Goal: Contribute content: Contribute content

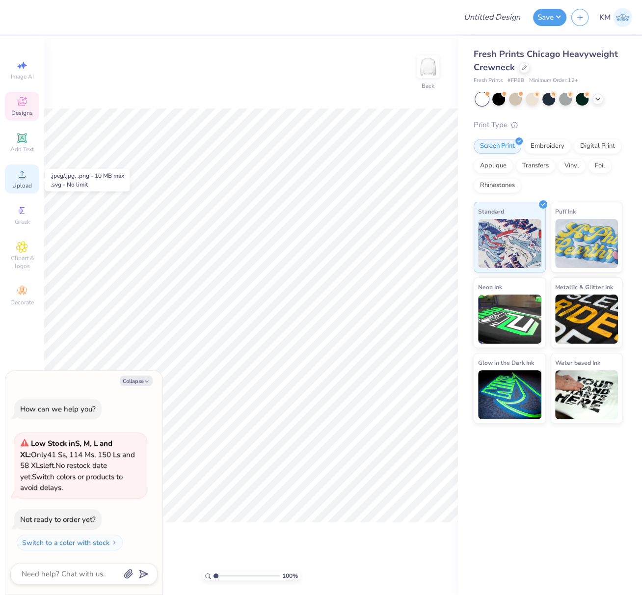
click at [22, 182] on div "Upload" at bounding box center [22, 178] width 34 height 29
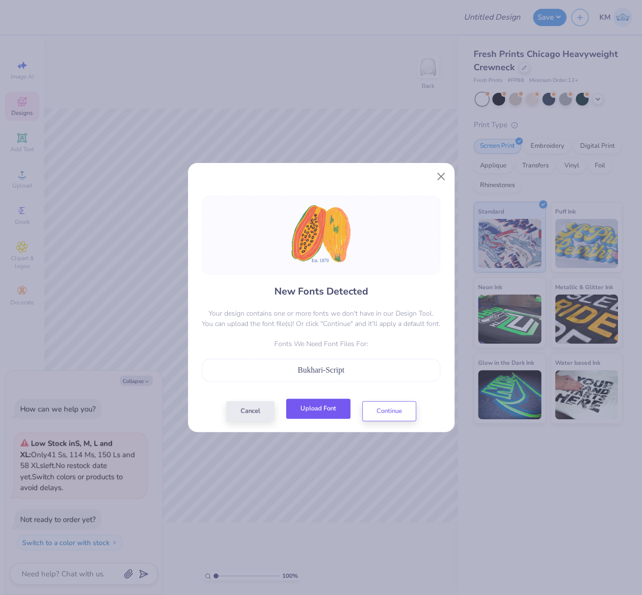
click at [333, 403] on button "Upload Font" at bounding box center [318, 408] width 64 height 20
click at [385, 403] on button "Continue" at bounding box center [389, 408] width 54 height 20
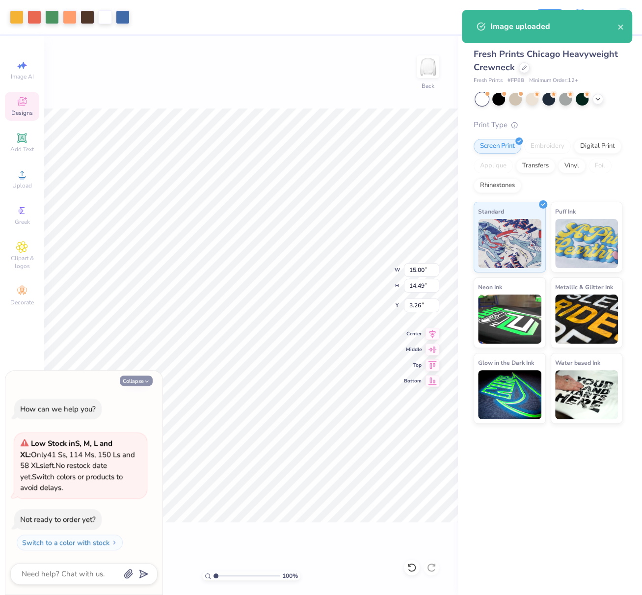
click at [138, 381] on button "Collapse" at bounding box center [136, 380] width 33 height 10
type textarea "x"
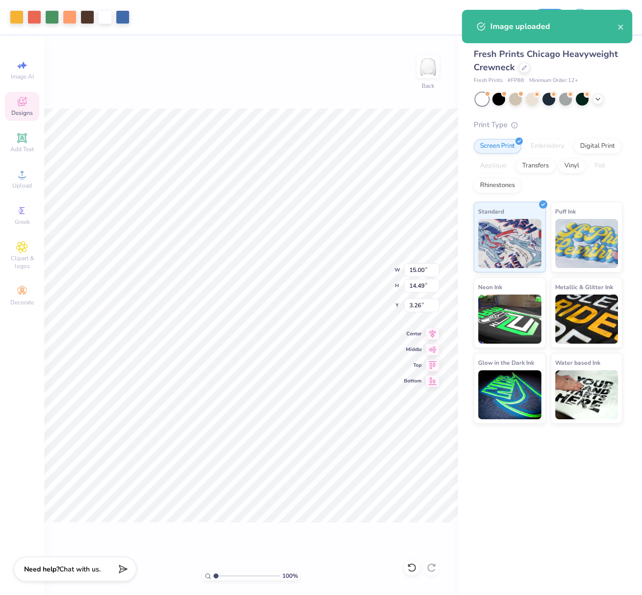
type input "4.97"
type input "0.86"
type input "16.89"
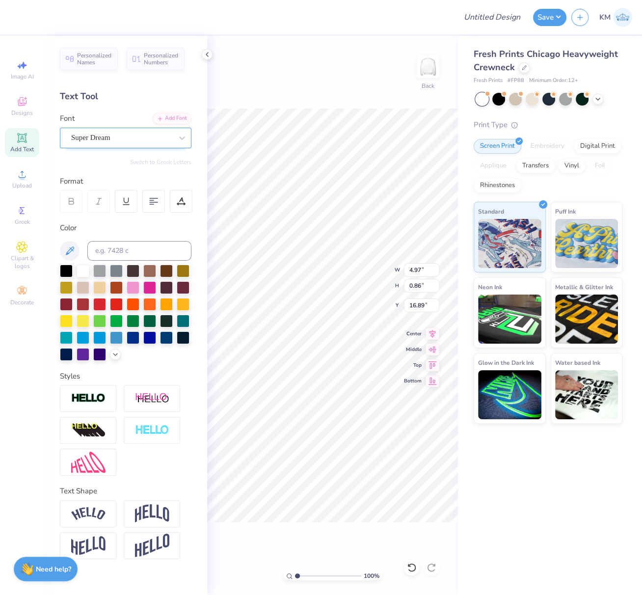
click at [106, 138] on div "Super Dream" at bounding box center [121, 137] width 103 height 15
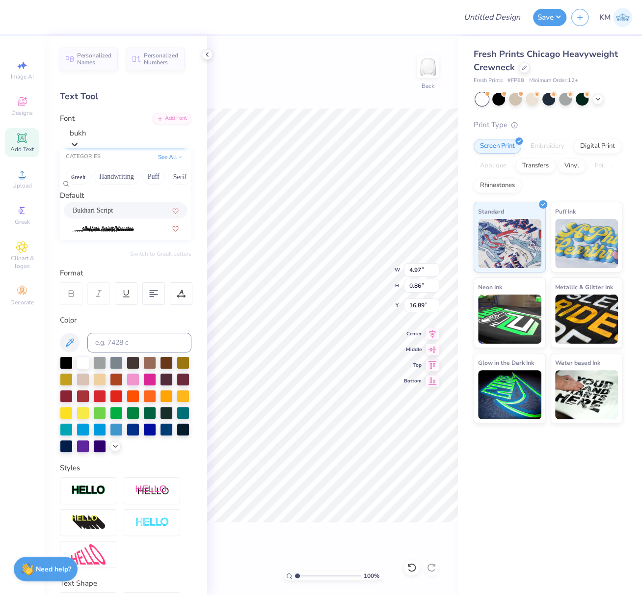
click at [128, 215] on div "Bukhari Script" at bounding box center [126, 210] width 106 height 10
type input "bukh"
type input "5.01"
type input "1.03"
type input "16.87"
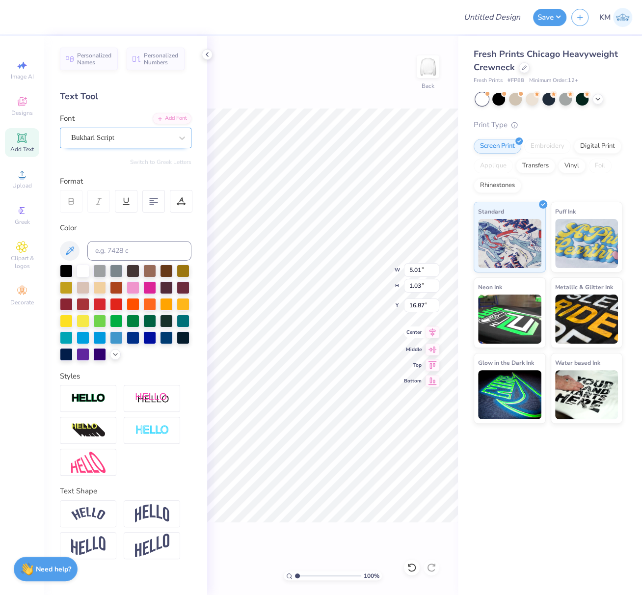
click at [433, 332] on icon at bounding box center [432, 332] width 14 height 12
click at [434, 330] on icon at bounding box center [432, 332] width 6 height 8
click at [395, 268] on div "100 % Back W 15.00 15.00 " H 14.64 14.64 " Y 3.26 3.26 " Center Middle Top Bott…" at bounding box center [332, 315] width 251 height 559
drag, startPoint x: 425, startPoint y: 271, endPoint x: 407, endPoint y: 269, distance: 17.8
click at [407, 269] on input "15.00" at bounding box center [421, 270] width 35 height 14
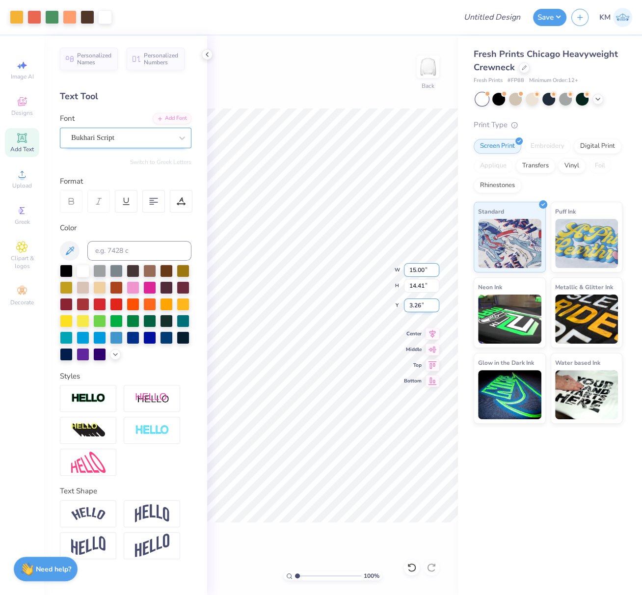
paste input "8.2215"
type input "8.22"
type input "7.90"
type input "6.52"
click at [402, 264] on div "100 % Back W 15.00 15.00 " H 14.64 14.64 " Y 3.26 3.26 " Center Middle Top Bott…" at bounding box center [332, 315] width 251 height 559
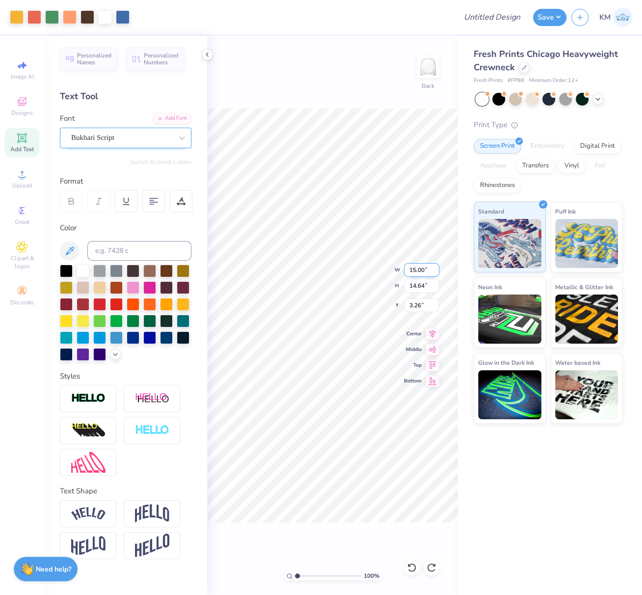
click at [403, 265] on div "100 % Back W 15.00 15.00 " H 14.64 14.64 " Y 3.26 3.26 " Center Middle Top Bott…" at bounding box center [332, 315] width 251 height 559
drag, startPoint x: 424, startPoint y: 270, endPoint x: 408, endPoint y: 270, distance: 15.7
click at [408, 266] on input "15.00" at bounding box center [421, 270] width 35 height 14
paste input "8.2215"
type input "8.22"
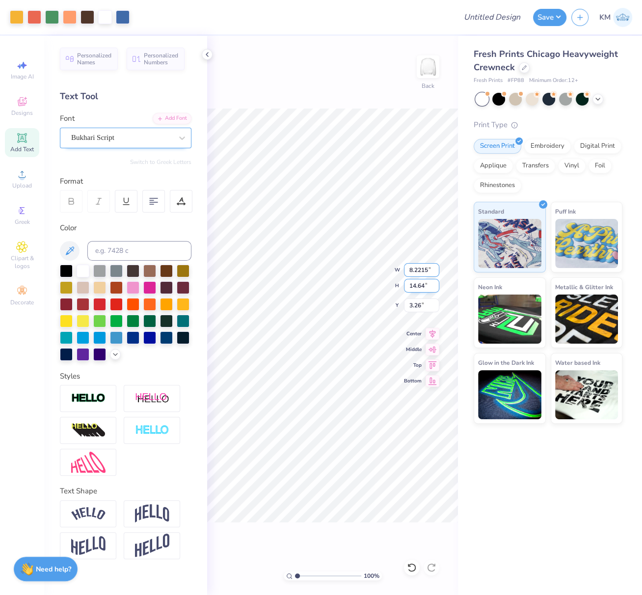
type input "8.02"
type input "6.57"
drag, startPoint x: 26, startPoint y: 142, endPoint x: 76, endPoint y: 212, distance: 86.2
click at [26, 142] on icon at bounding box center [22, 138] width 12 height 12
click at [174, 114] on div "Add Font" at bounding box center [172, 117] width 39 height 11
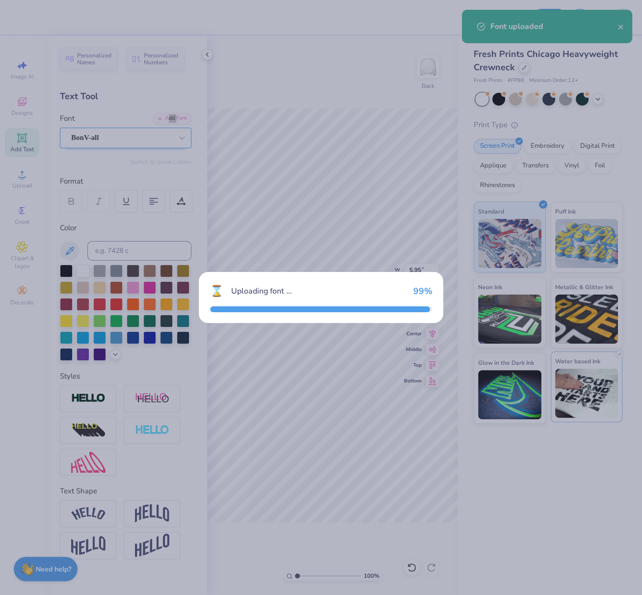
type input "4.93"
type input "2.07"
type input "9.46"
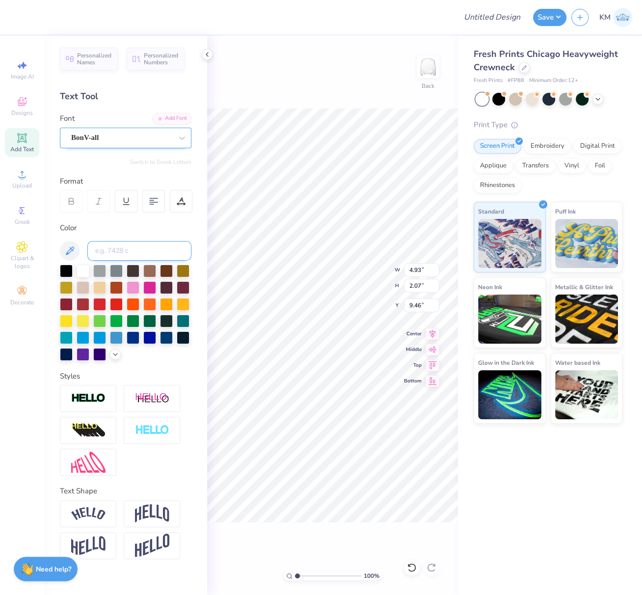
click at [146, 251] on input at bounding box center [139, 251] width 104 height 20
type input "7683"
type input "4.50"
type textarea "THETA"
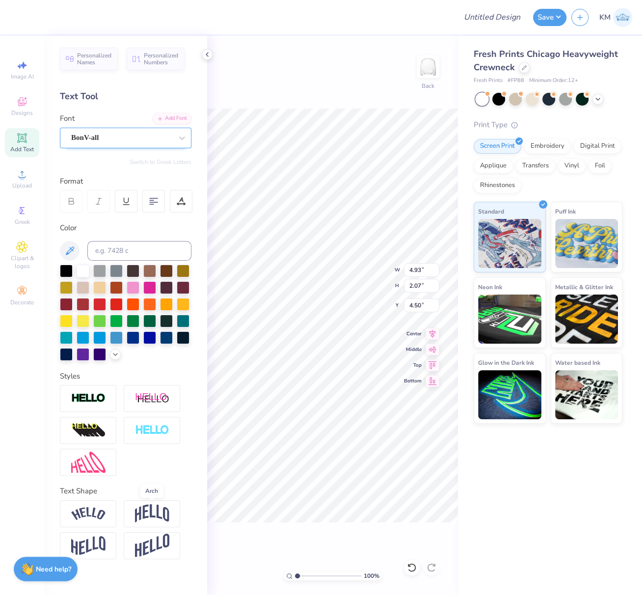
drag, startPoint x: 148, startPoint y: 509, endPoint x: 156, endPoint y: 512, distance: 7.8
click at [148, 509] on img at bounding box center [152, 513] width 34 height 19
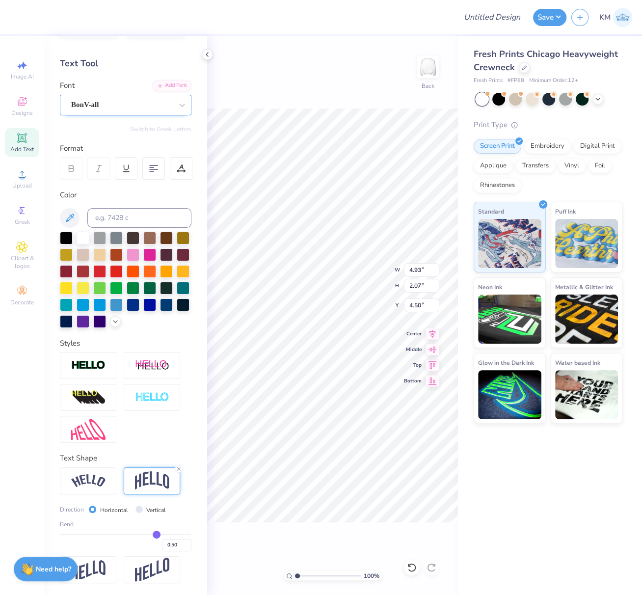
scroll to position [48, 0]
drag, startPoint x: 166, startPoint y: 546, endPoint x: 177, endPoint y: 551, distance: 11.4
click at [174, 549] on input "0.50" at bounding box center [176, 545] width 29 height 12
type input "0.30"
type input "0.3"
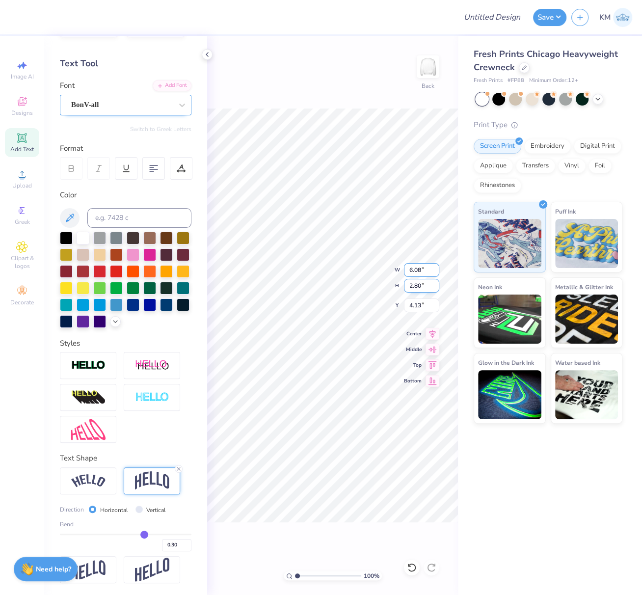
drag, startPoint x: 410, startPoint y: 268, endPoint x: 433, endPoint y: 281, distance: 26.6
click at [418, 268] on input "6.08" at bounding box center [421, 270] width 35 height 14
drag, startPoint x: 421, startPoint y: 271, endPoint x: 415, endPoint y: 275, distance: 7.1
click at [412, 270] on input "6.08" at bounding box center [421, 270] width 35 height 14
drag, startPoint x: 418, startPoint y: 273, endPoint x: 405, endPoint y: 271, distance: 13.5
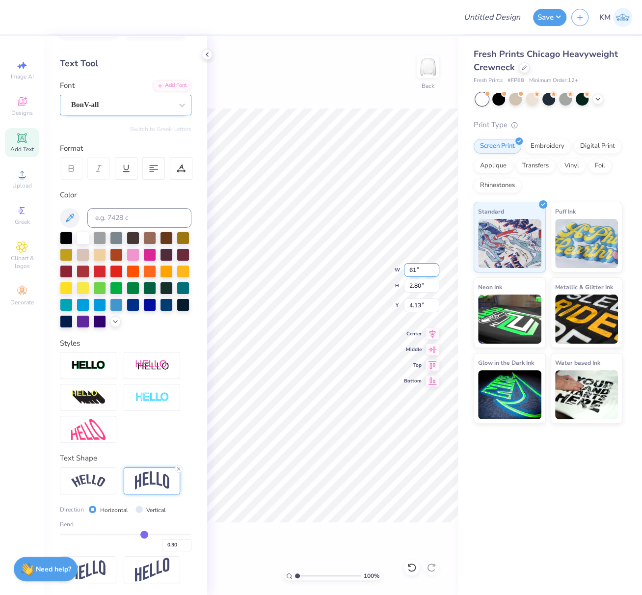
click at [405, 271] on input "61" at bounding box center [421, 270] width 35 height 14
type input "10.50"
type input "4.84"
type input "3.11"
click at [434, 332] on icon at bounding box center [432, 332] width 14 height 12
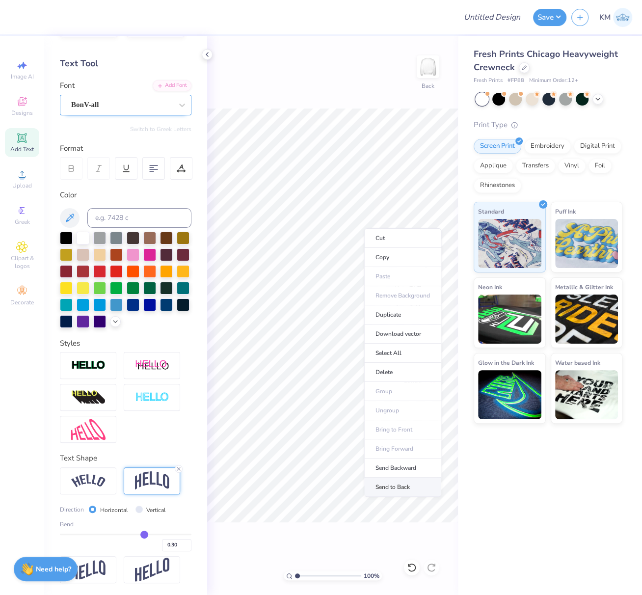
click at [386, 481] on li "Send to Back" at bounding box center [402, 486] width 77 height 19
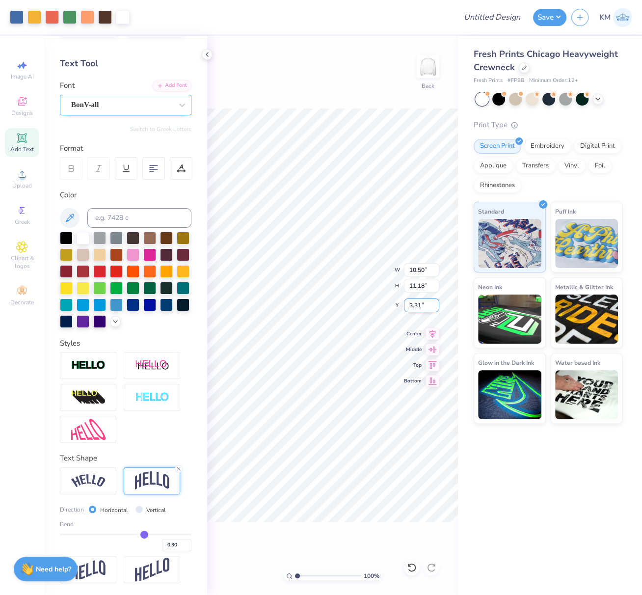
drag, startPoint x: 413, startPoint y: 306, endPoint x: 405, endPoint y: 307, distance: 7.9
click at [405, 307] on input "3.31" at bounding box center [421, 305] width 35 height 14
drag, startPoint x: 412, startPoint y: 307, endPoint x: 407, endPoint y: 310, distance: 5.7
click at [406, 308] on input "23" at bounding box center [421, 305] width 35 height 14
drag, startPoint x: 410, startPoint y: 305, endPoint x: 407, endPoint y: 311, distance: 6.6
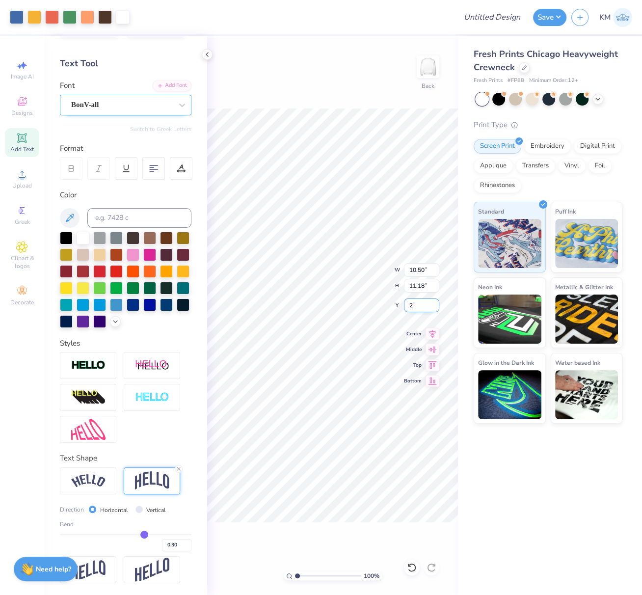
click at [407, 305] on input "2" at bounding box center [421, 305] width 35 height 14
type input "3.00"
click at [434, 332] on icon at bounding box center [432, 332] width 14 height 12
click at [496, 12] on input "Design Title" at bounding box center [504, 17] width 48 height 20
paste input "FPS239478"
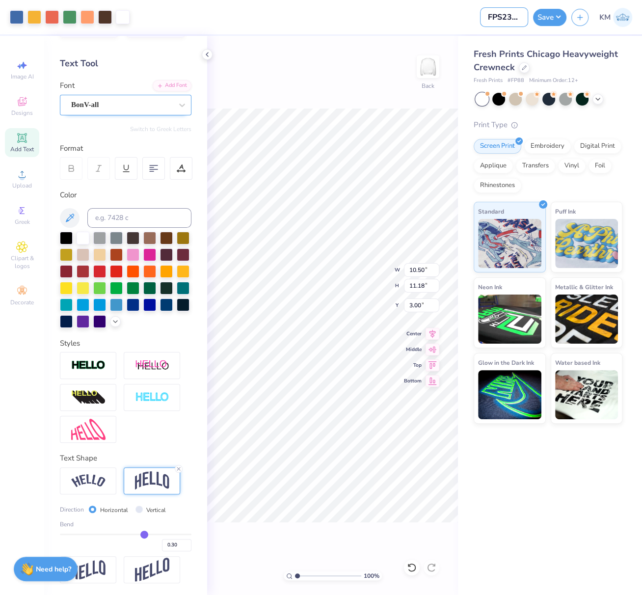
scroll to position [0, 10]
type input "FPS239478"
click at [557, 18] on button "Save" at bounding box center [549, 15] width 33 height 17
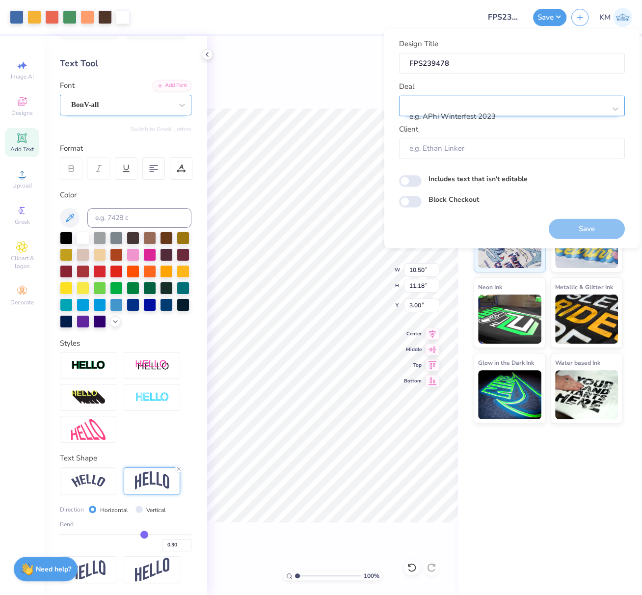
click at [482, 109] on div at bounding box center [507, 103] width 195 height 13
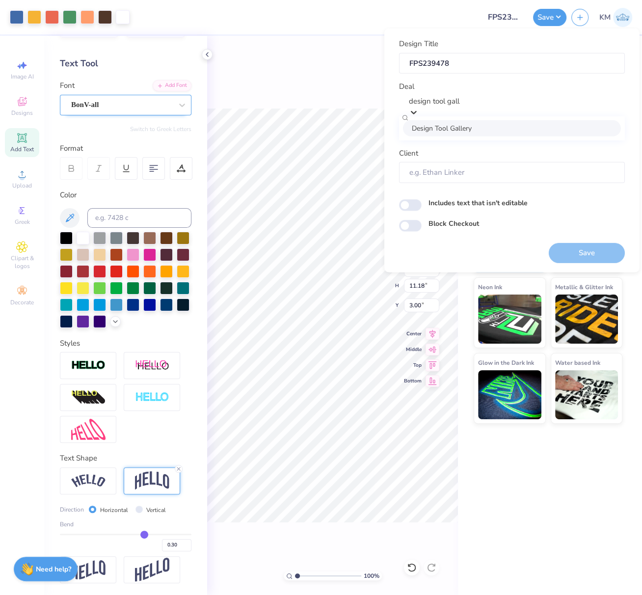
drag, startPoint x: 488, startPoint y: 134, endPoint x: 511, endPoint y: 171, distance: 43.2
click at [488, 134] on div "Design Tool Gallery" at bounding box center [512, 128] width 218 height 16
type input "design tool gall"
type input "Design Tool Gallery User"
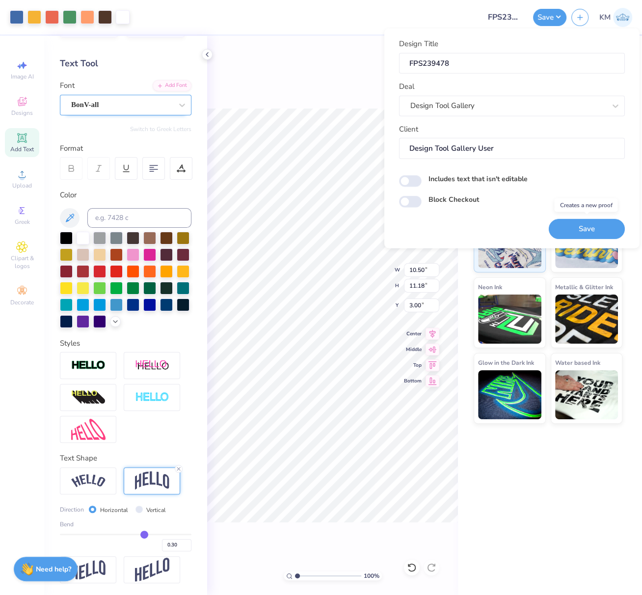
drag, startPoint x: 582, startPoint y: 225, endPoint x: 321, endPoint y: 2, distance: 342.5
click at [582, 225] on button "Save" at bounding box center [587, 228] width 76 height 20
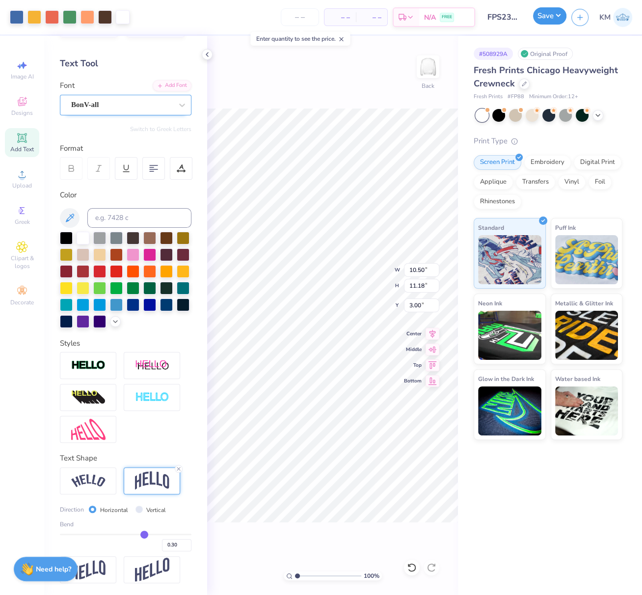
drag, startPoint x: 563, startPoint y: 18, endPoint x: 561, endPoint y: 24, distance: 5.7
click at [562, 19] on button "Save" at bounding box center [549, 15] width 33 height 17
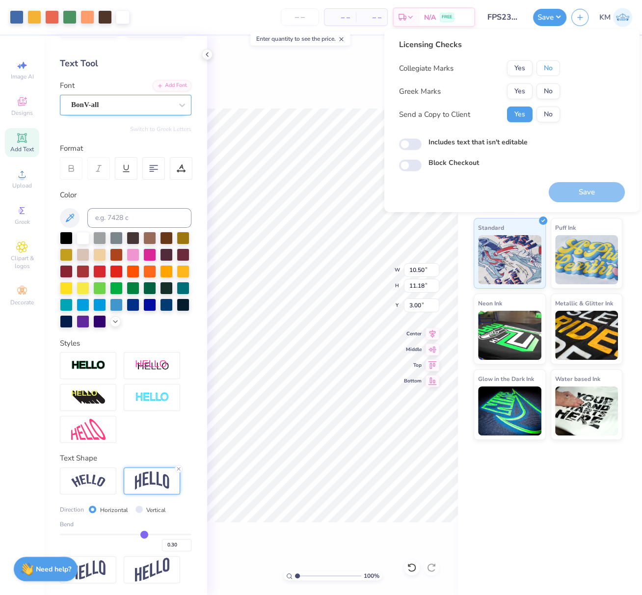
drag, startPoint x: 554, startPoint y: 74, endPoint x: 543, endPoint y: 81, distance: 13.5
click at [554, 74] on button "No" at bounding box center [548, 68] width 24 height 16
click at [526, 89] on button "Yes" at bounding box center [520, 91] width 26 height 16
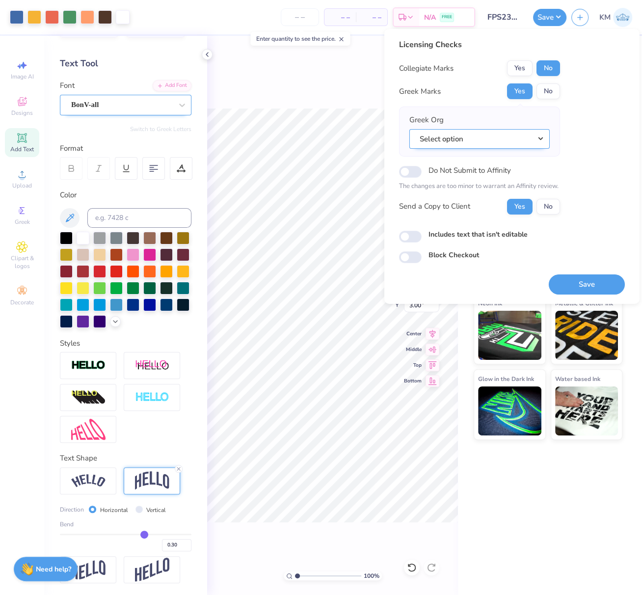
drag, startPoint x: 546, startPoint y: 137, endPoint x: 546, endPoint y: 144, distance: 6.9
click at [546, 139] on button "Select option" at bounding box center [479, 139] width 140 height 20
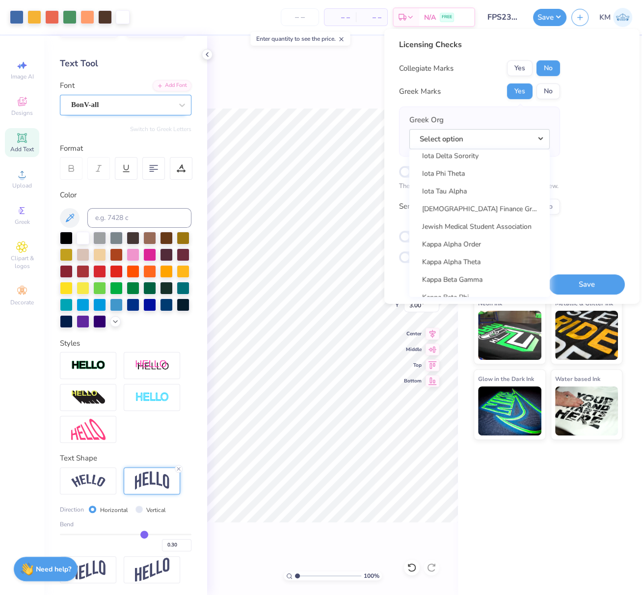
scroll to position [3400, 0]
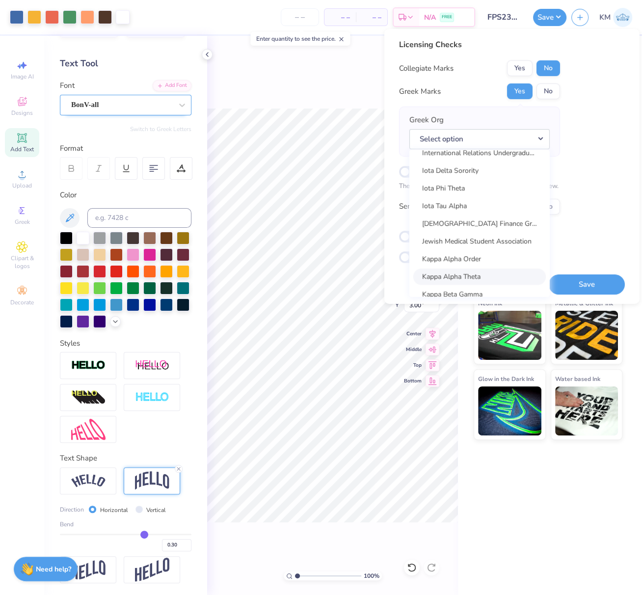
click at [479, 274] on link "Kappa Alpha Theta" at bounding box center [479, 276] width 133 height 16
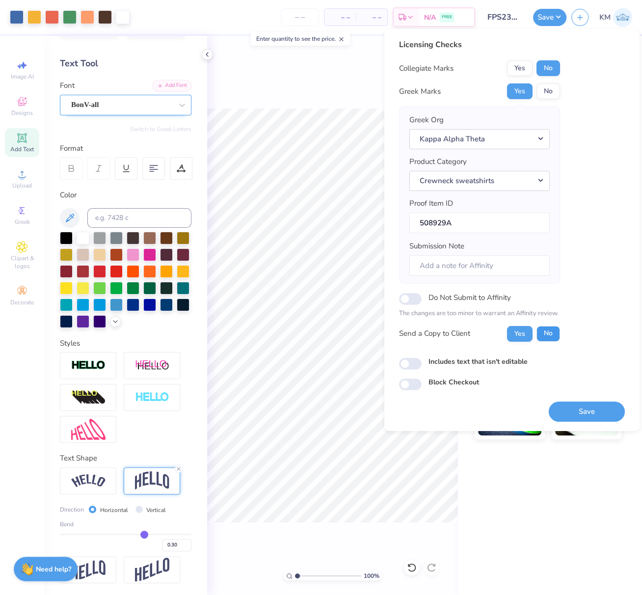
click at [548, 334] on button "No" at bounding box center [548, 333] width 24 height 16
drag, startPoint x: 581, startPoint y: 407, endPoint x: 639, endPoint y: 292, distance: 129.7
click at [581, 407] on button "Save" at bounding box center [587, 411] width 76 height 20
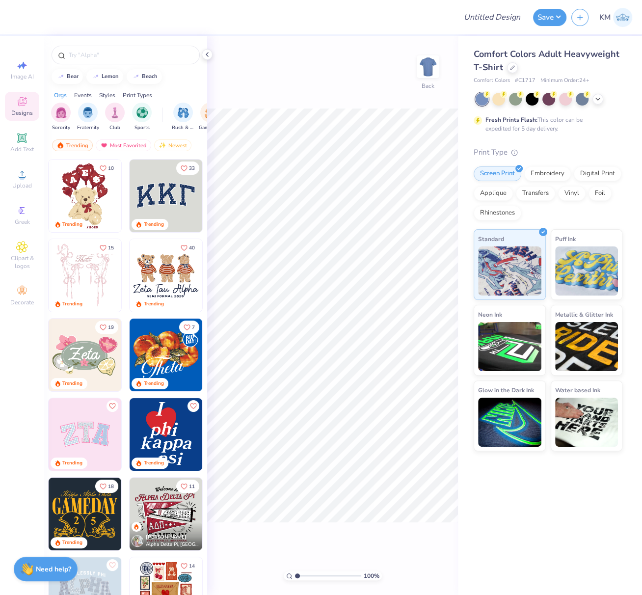
click at [420, 542] on div "100 % Back" at bounding box center [332, 315] width 251 height 559
click at [515, 70] on div at bounding box center [512, 66] width 11 height 11
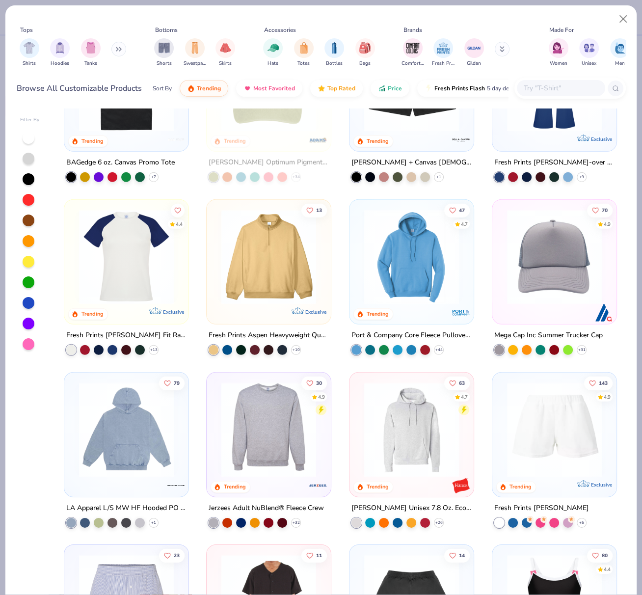
scroll to position [2161, 0]
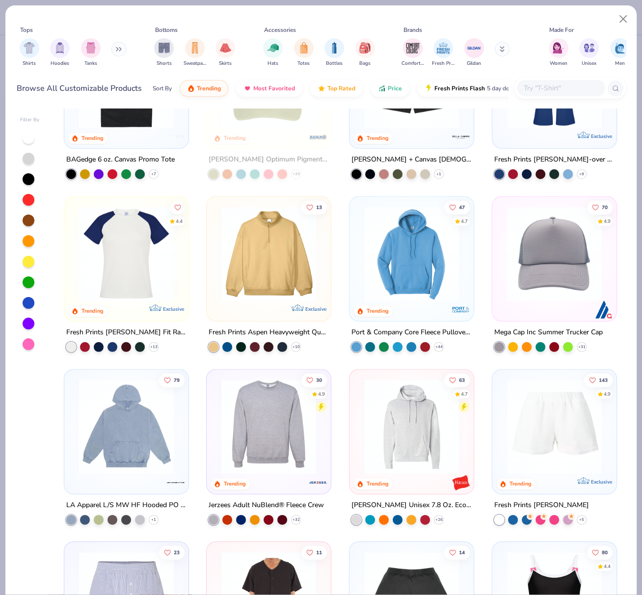
click at [280, 246] on img at bounding box center [268, 254] width 105 height 95
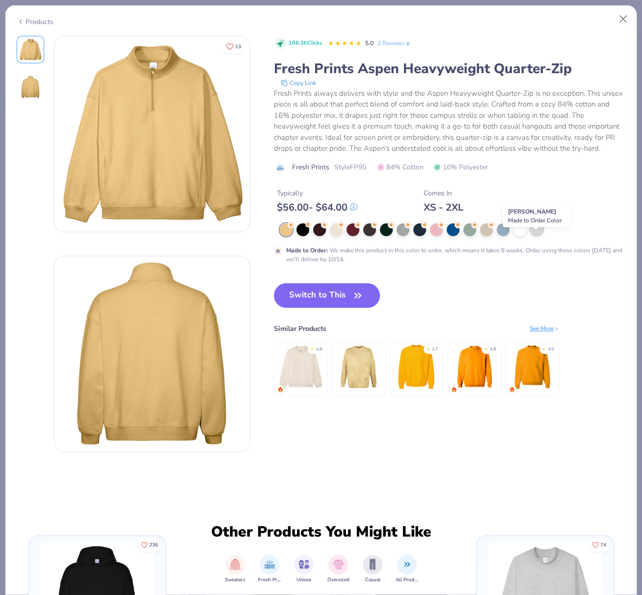
click at [539, 235] on div at bounding box center [536, 228] width 13 height 13
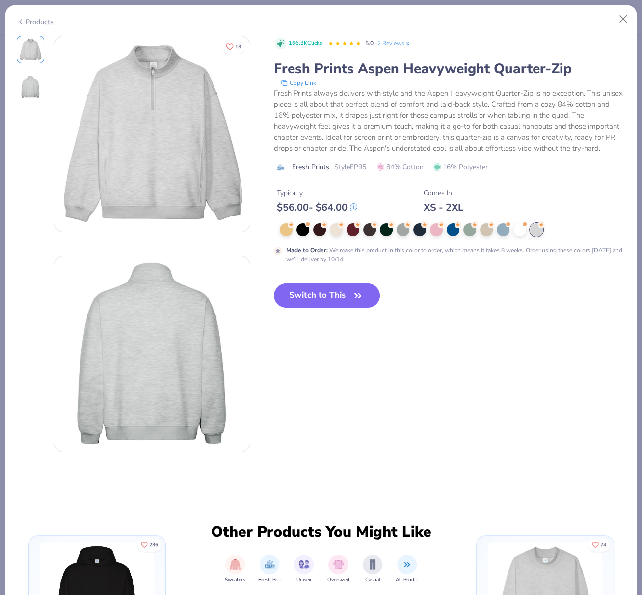
click at [308, 307] on button "Switch to This" at bounding box center [327, 295] width 106 height 25
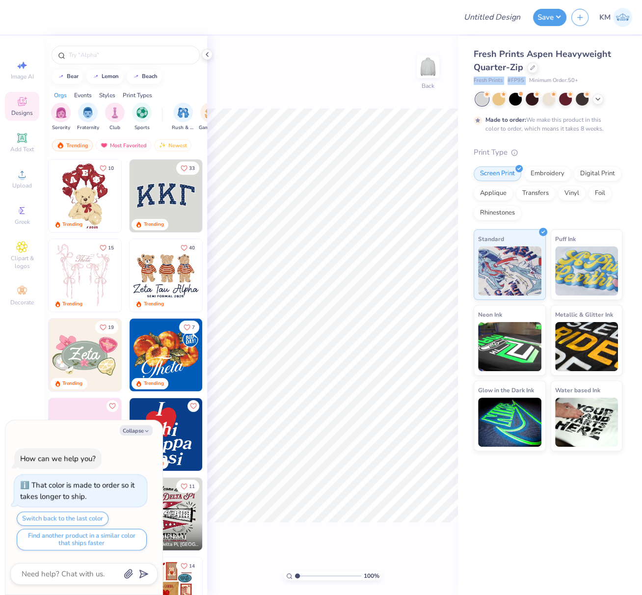
drag, startPoint x: 472, startPoint y: 81, endPoint x: 532, endPoint y: 79, distance: 60.9
click at [526, 76] on div "Fresh Prints Aspen Heavyweight Quarter-Zip Fresh Prints # FP95 Minimum Order: 5…" at bounding box center [550, 243] width 184 height 415
copy div "Fresh Prints # FP95"
type textarea "x"
